Goal: Navigation & Orientation: Find specific page/section

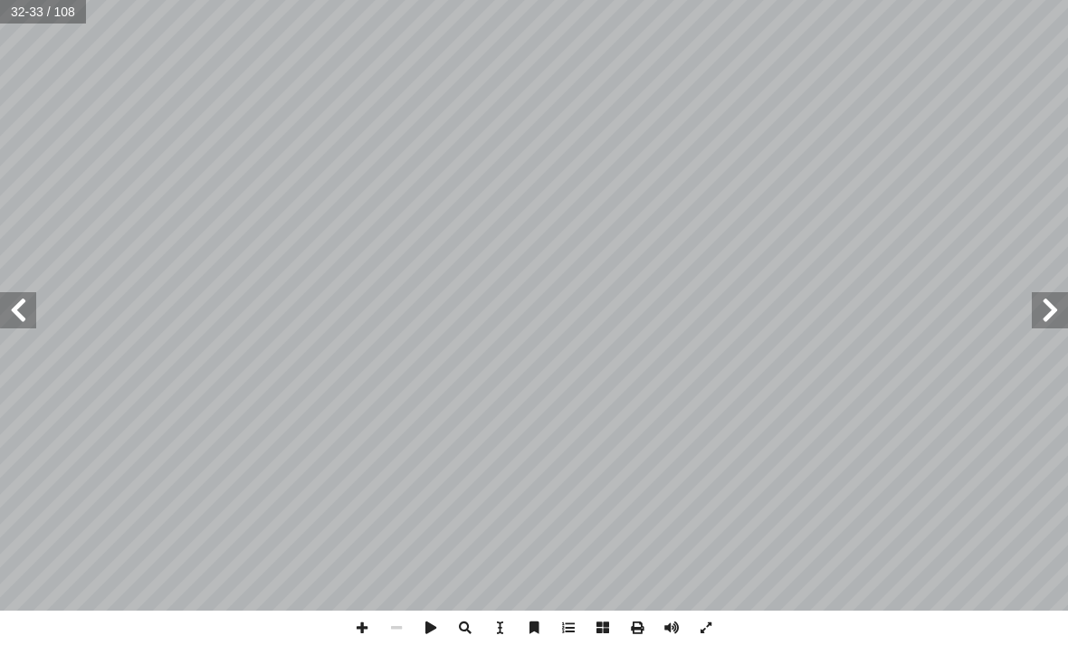
click at [21, 319] on span at bounding box center [18, 310] width 36 height 36
click at [34, 305] on span at bounding box center [18, 310] width 36 height 36
click at [10, 309] on span at bounding box center [18, 310] width 36 height 36
